Goal: Task Accomplishment & Management: Use online tool/utility

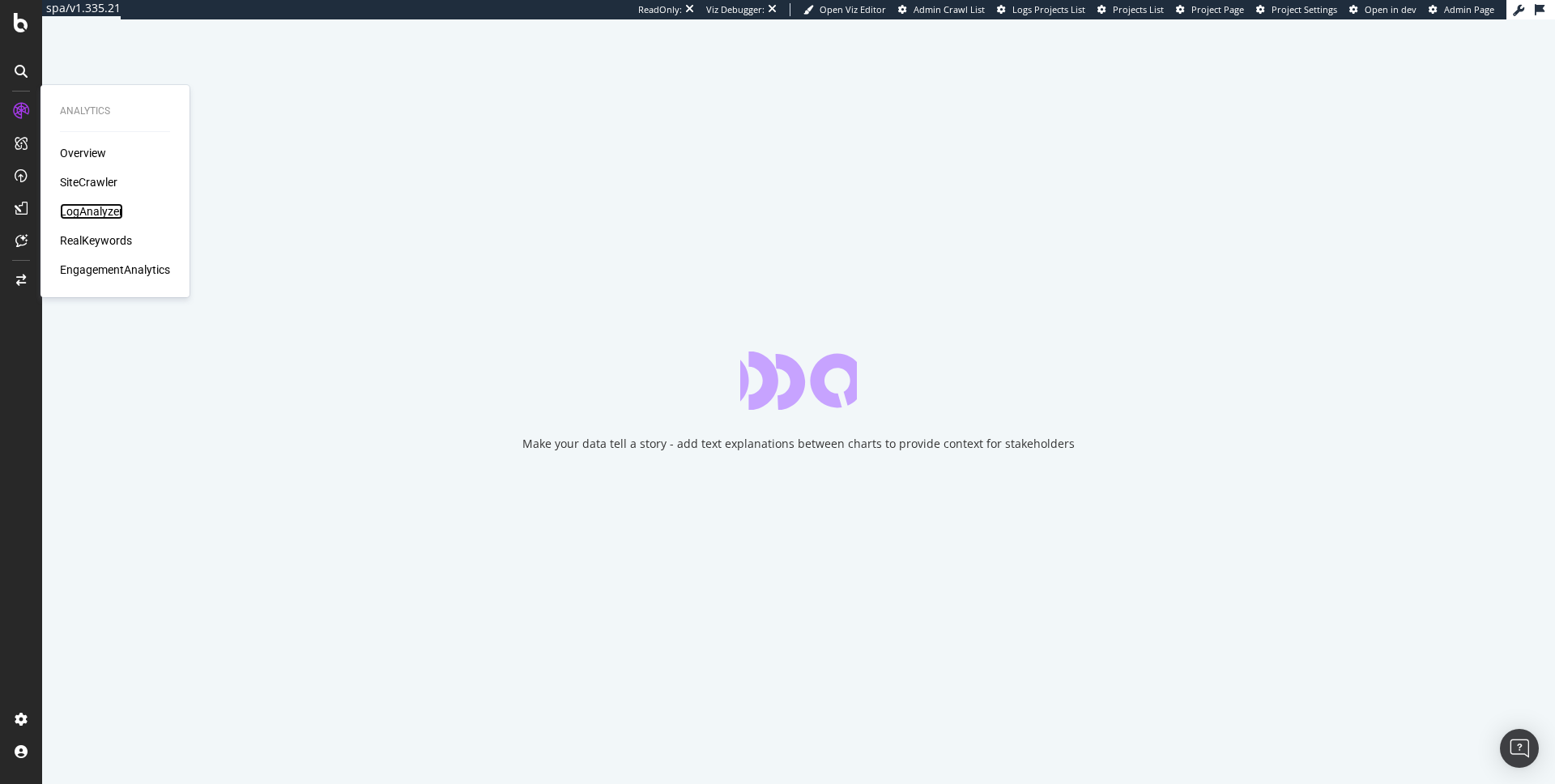
click at [85, 214] on div "LogAnalyzer" at bounding box center [91, 211] width 64 height 16
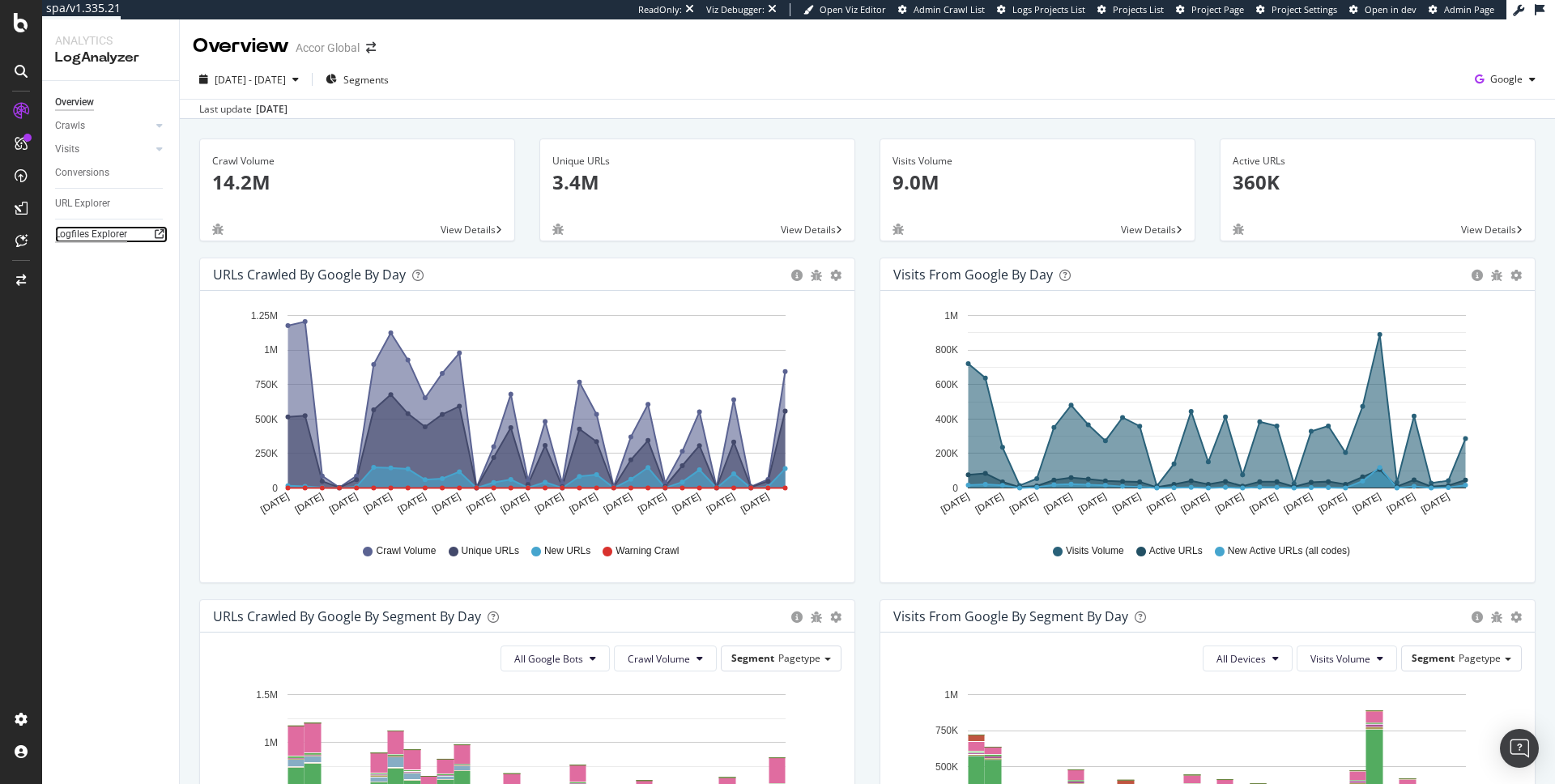
click at [103, 230] on div "Logfiles Explorer" at bounding box center [91, 235] width 72 height 17
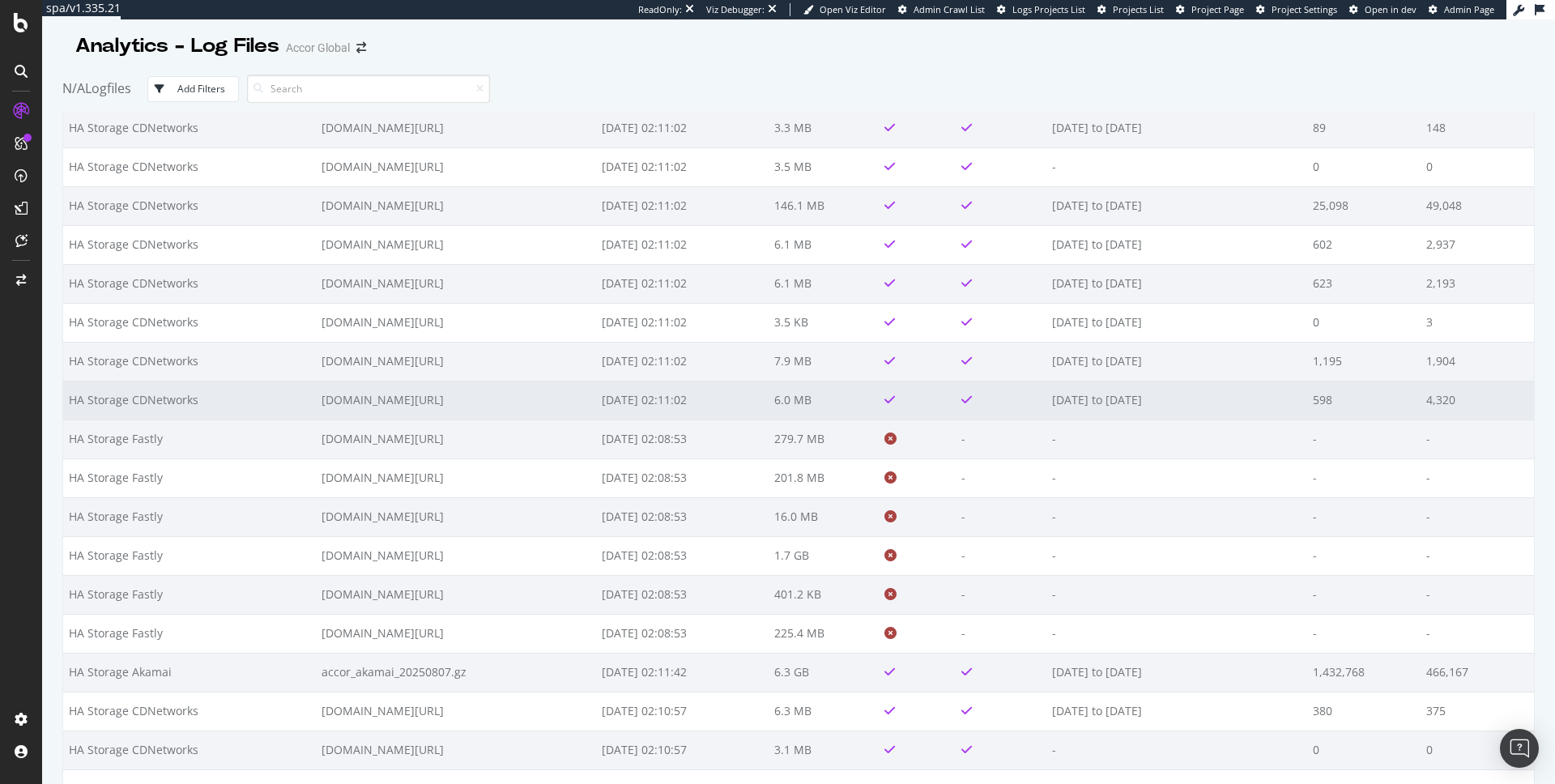
scroll to position [1701, 0]
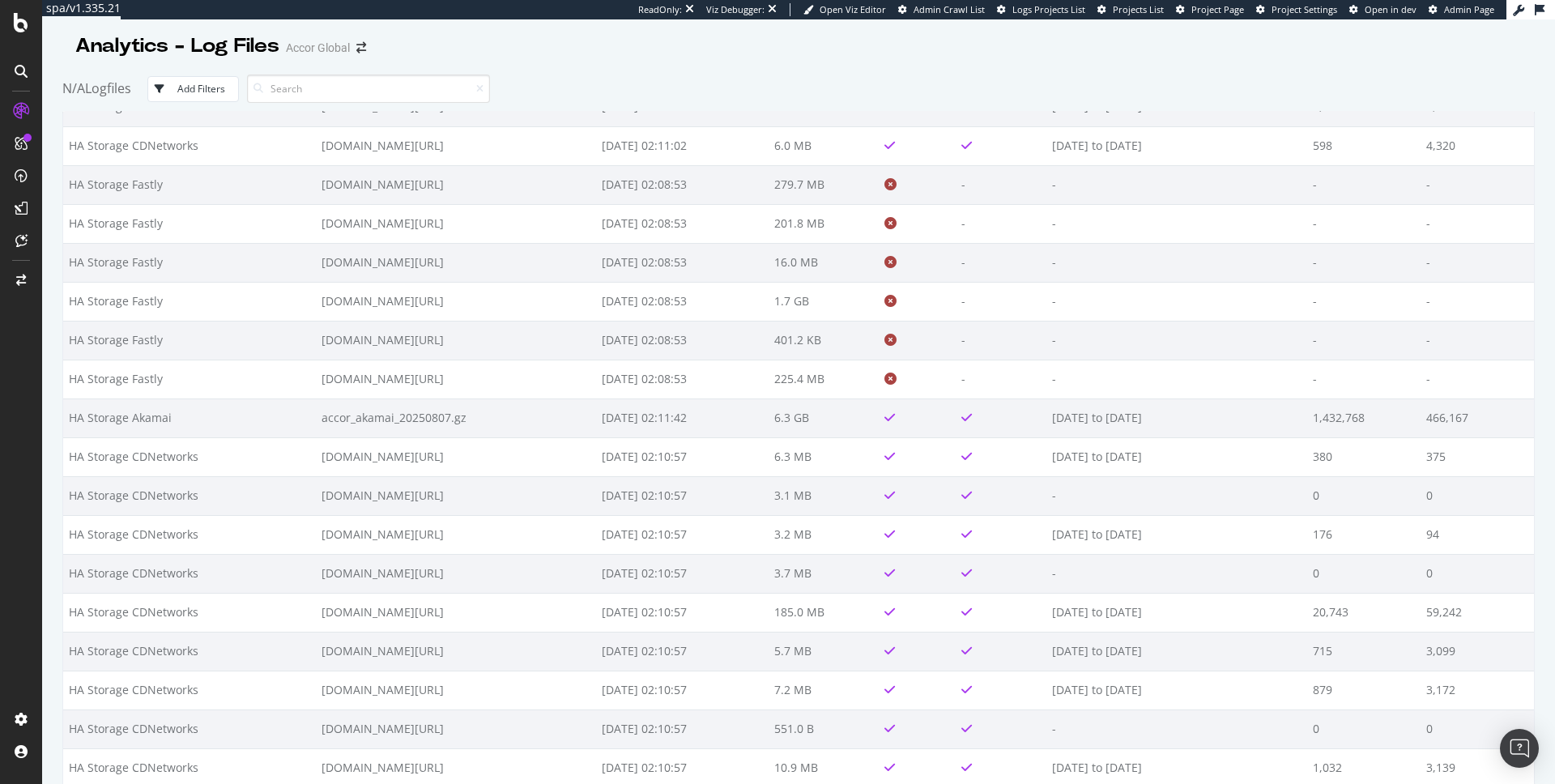
click at [192, 93] on div "Add Filters" at bounding box center [201, 89] width 47 height 14
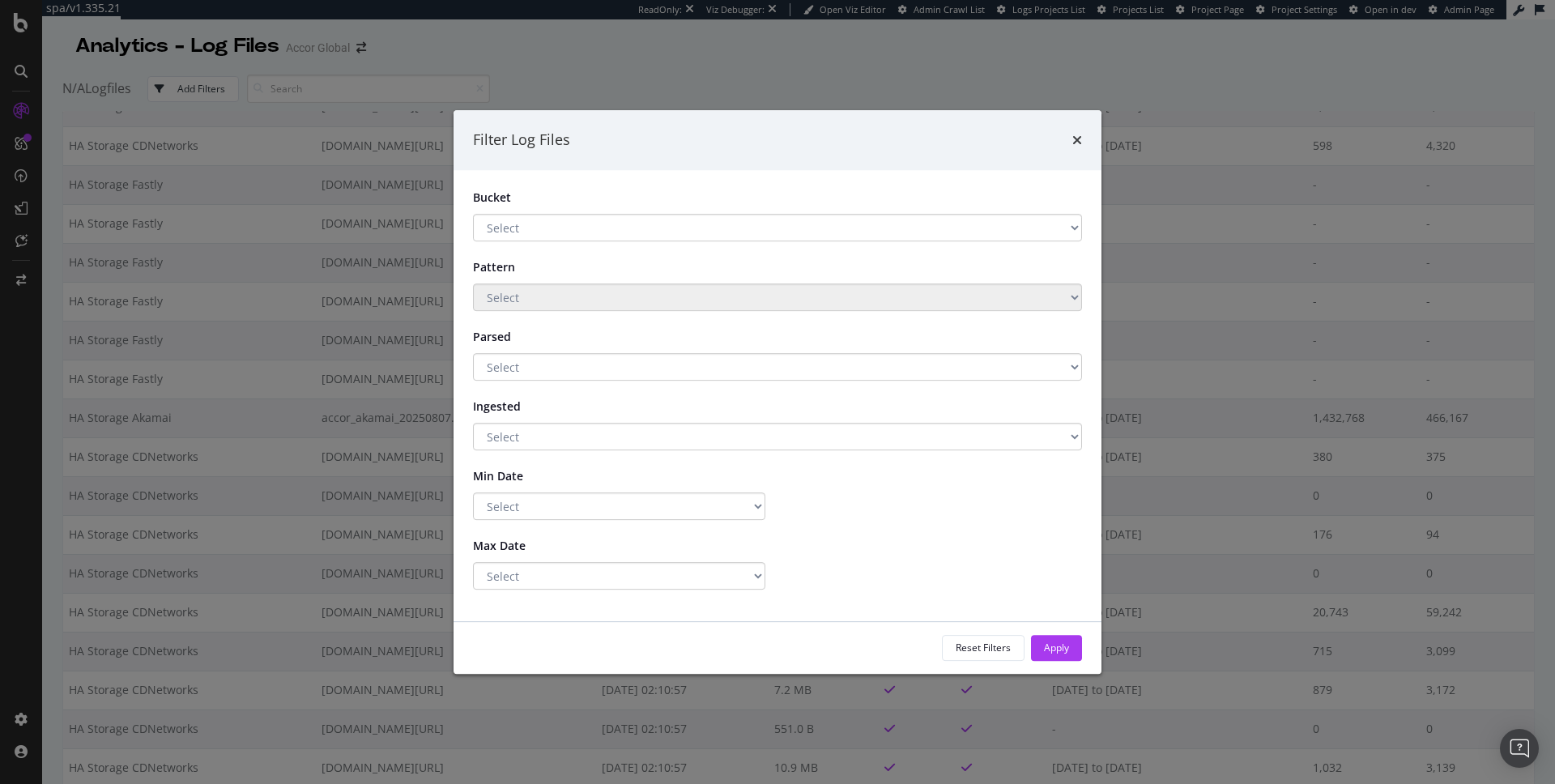
click at [526, 232] on select "Select HA Storage Fastly HA Storage CDNetworks HA Storage Akamai" at bounding box center [778, 227] width 609 height 28
select select "9b3e91d9-78de-4a98-bb16-d54d4328d978"
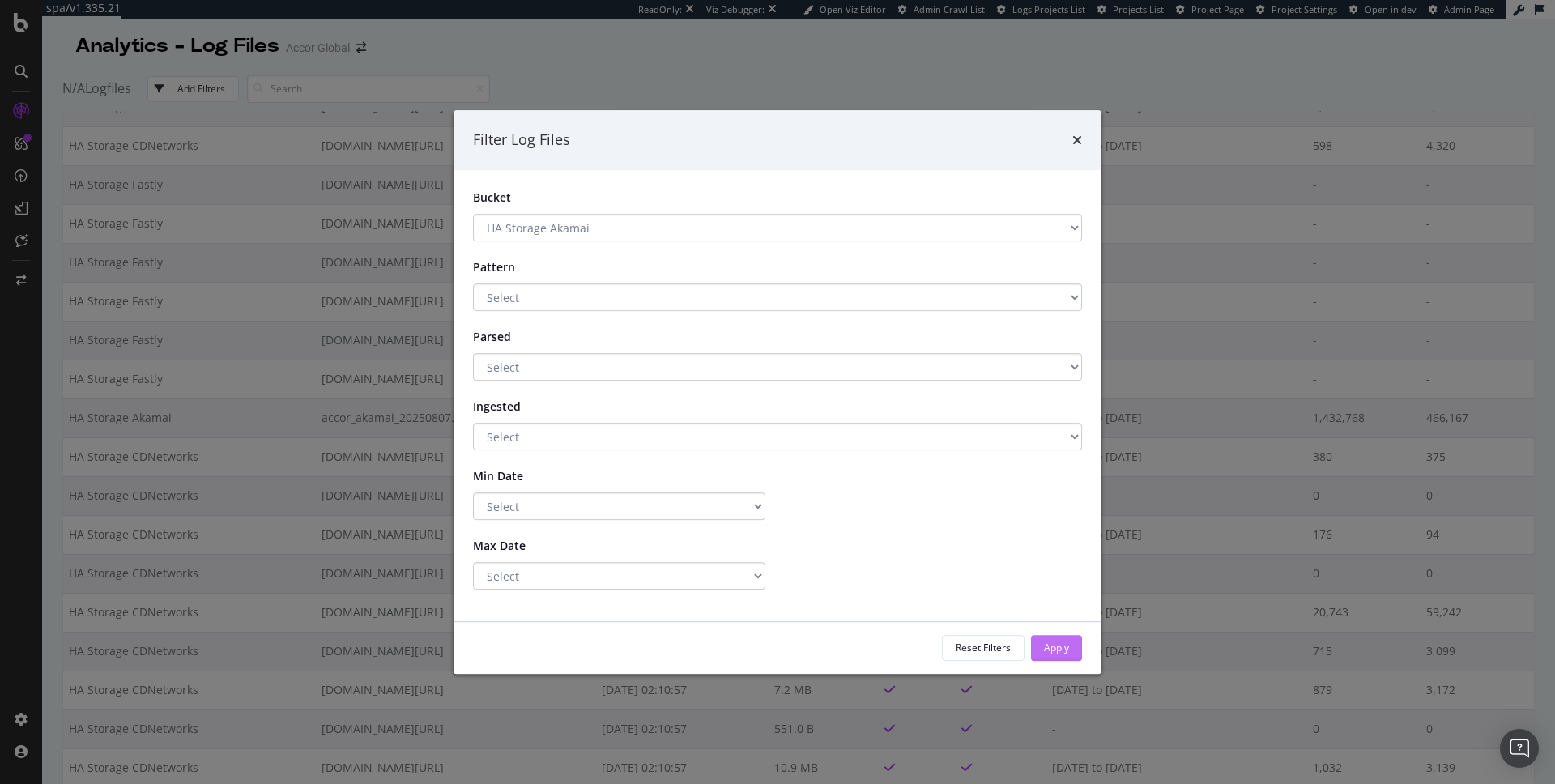
click at [1074, 646] on button "Apply" at bounding box center [1056, 648] width 51 height 26
